Goal: Information Seeking & Learning: Learn about a topic

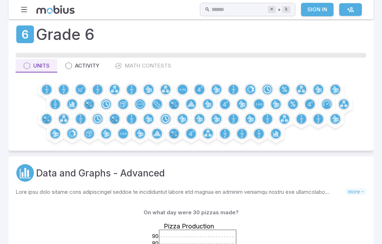
scroll to position [16, 0]
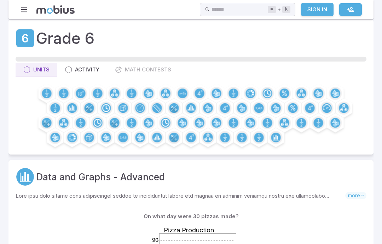
click at [61, 94] on circle at bounding box center [64, 93] width 10 height 10
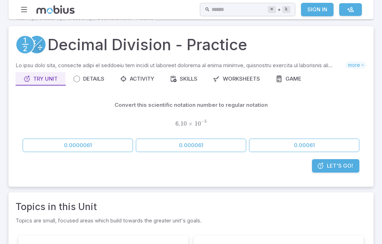
scroll to position [18, 0]
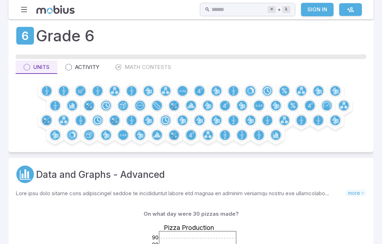
scroll to position [44, 0]
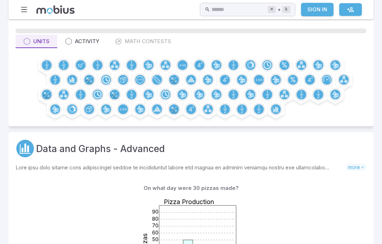
click at [60, 63] on circle at bounding box center [64, 65] width 10 height 10
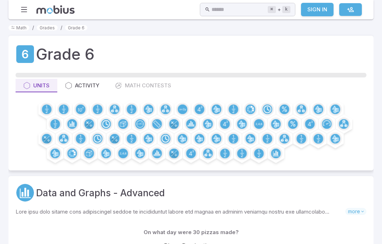
scroll to position [44, 0]
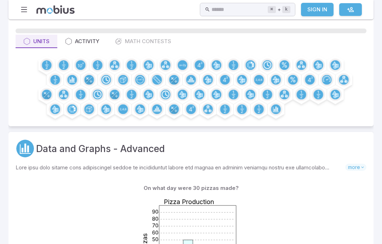
click at [77, 63] on circle at bounding box center [81, 65] width 10 height 10
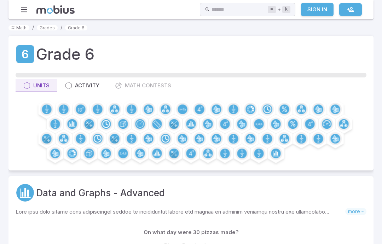
scroll to position [44, 0]
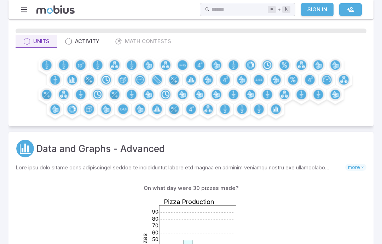
click at [94, 61] on circle at bounding box center [98, 65] width 10 height 10
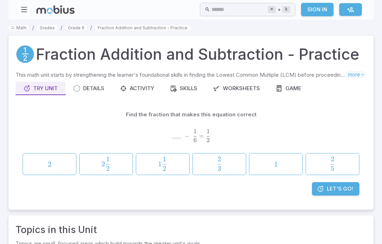
click at [339, 184] on link "Let's Go!" at bounding box center [335, 188] width 47 height 13
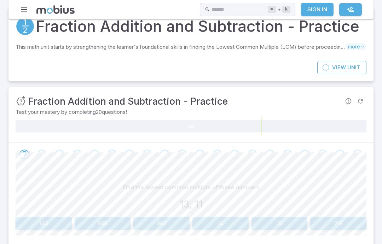
scroll to position [56, 0]
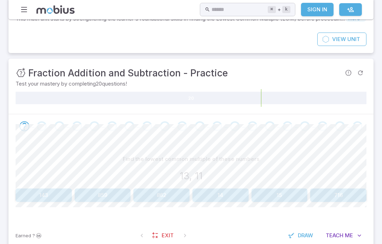
click at [357, 124] on div "Go to the next question" at bounding box center [358, 126] width 10 height 10
click at [360, 128] on div "Go to the next question" at bounding box center [358, 126] width 10 height 10
click at [325, 129] on div "Go to the next question" at bounding box center [323, 126] width 10 height 10
click at [318, 125] on div "Go to the next question" at bounding box center [323, 126] width 10 height 10
click at [313, 139] on div "Find the lowest common multiple of these numbers 13, 11 143 859 862 14 15 716" at bounding box center [191, 179] width 351 height 83
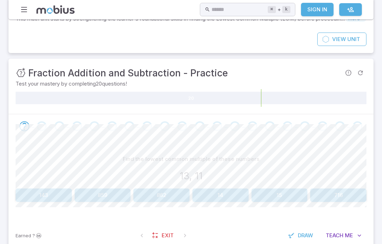
click at [45, 124] on div "Go to the next question" at bounding box center [42, 126] width 10 height 10
click at [25, 124] on icon "Go to the next question" at bounding box center [24, 126] width 8 height 8
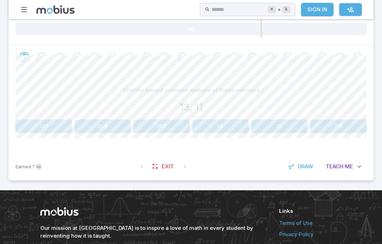
scroll to position [125, 0]
click at [68, 114] on div "Find the lowest common multiple of these numbers 13, 11" at bounding box center [191, 99] width 351 height 33
click at [56, 127] on button "143" at bounding box center [44, 126] width 56 height 13
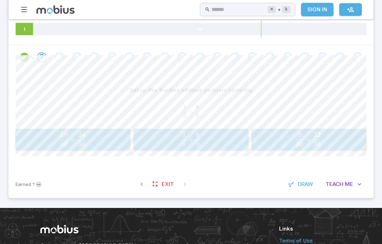
click at [181, 136] on span "9 3 ​" at bounding box center [183, 139] width 5 height 8
click at [39, 56] on icon "Review your answer" at bounding box center [41, 57] width 11 height 11
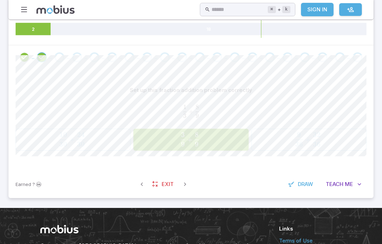
click at [54, 54] on span at bounding box center [59, 57] width 10 height 10
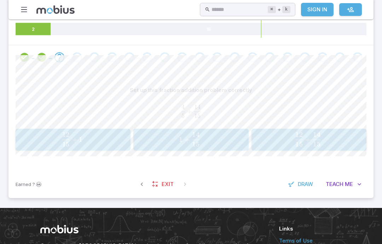
click at [297, 134] on span "12" at bounding box center [298, 135] width 7 height 8
click at [60, 60] on icon "Review your answer" at bounding box center [59, 57] width 11 height 11
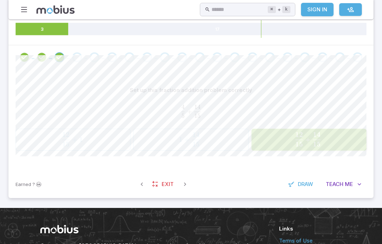
click at [338, 182] on span "Teach" at bounding box center [335, 184] width 18 height 8
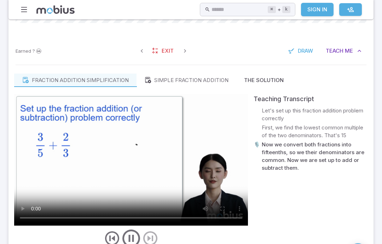
scroll to position [259, 0]
click at [200, 122] on video at bounding box center [131, 160] width 234 height 132
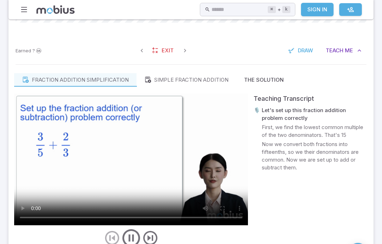
click at [130, 155] on video at bounding box center [131, 160] width 234 height 132
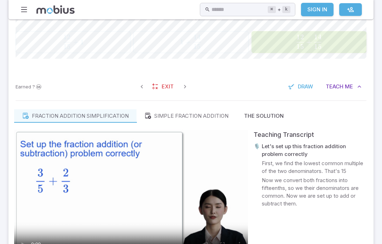
scroll to position [214, 0]
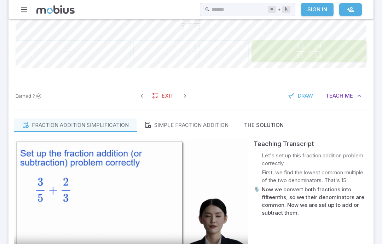
click at [150, 118] on button "Simple fraction addition" at bounding box center [187, 124] width 100 height 13
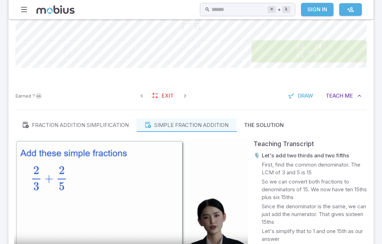
click at [101, 118] on button "Fraction addition simplification" at bounding box center [75, 124] width 122 height 13
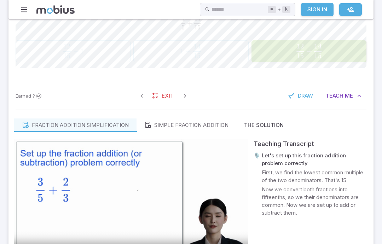
scroll to position [208, 0]
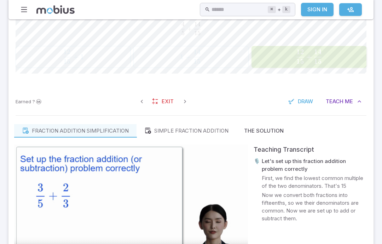
click at [260, 117] on div "Fraction addition simplification Simple fraction addition The Solution Teaching…" at bounding box center [190, 217] width 365 height 204
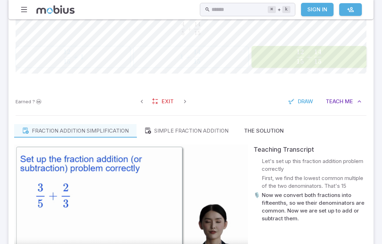
click at [213, 137] on button "Simple fraction addition" at bounding box center [187, 130] width 100 height 13
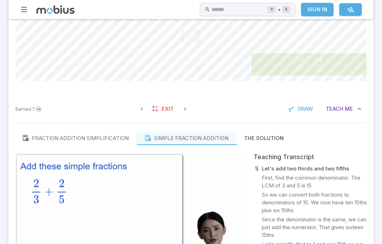
click at [102, 133] on button "Fraction addition simplification" at bounding box center [75, 138] width 122 height 13
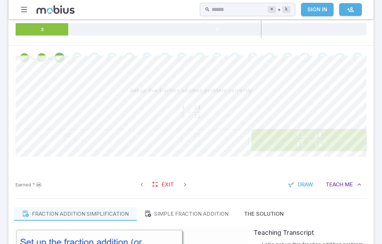
scroll to position [130, 0]
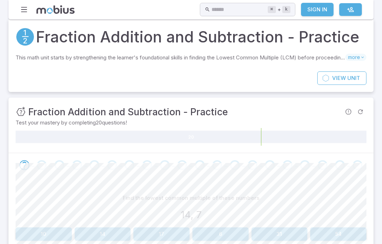
scroll to position [46, 0]
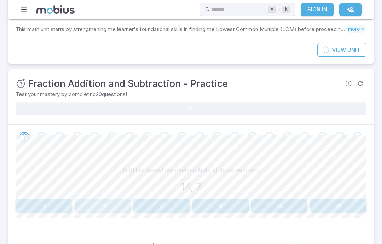
click at [95, 206] on button "14" at bounding box center [103, 205] width 56 height 13
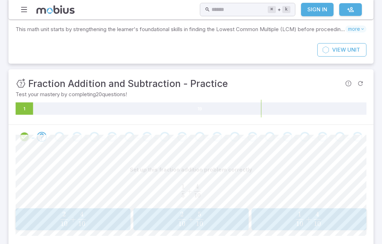
click at [338, 218] on span "10 1 ​ + 10 4 ​" at bounding box center [309, 219] width 102 height 14
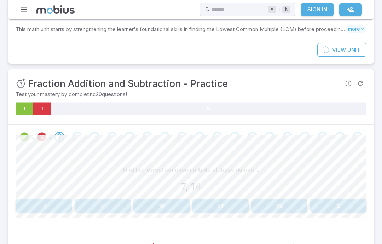
click at [40, 133] on icon "Review your answer" at bounding box center [41, 137] width 11 height 11
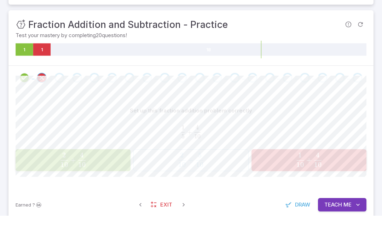
scroll to position [105, 0]
